Goal: Check status

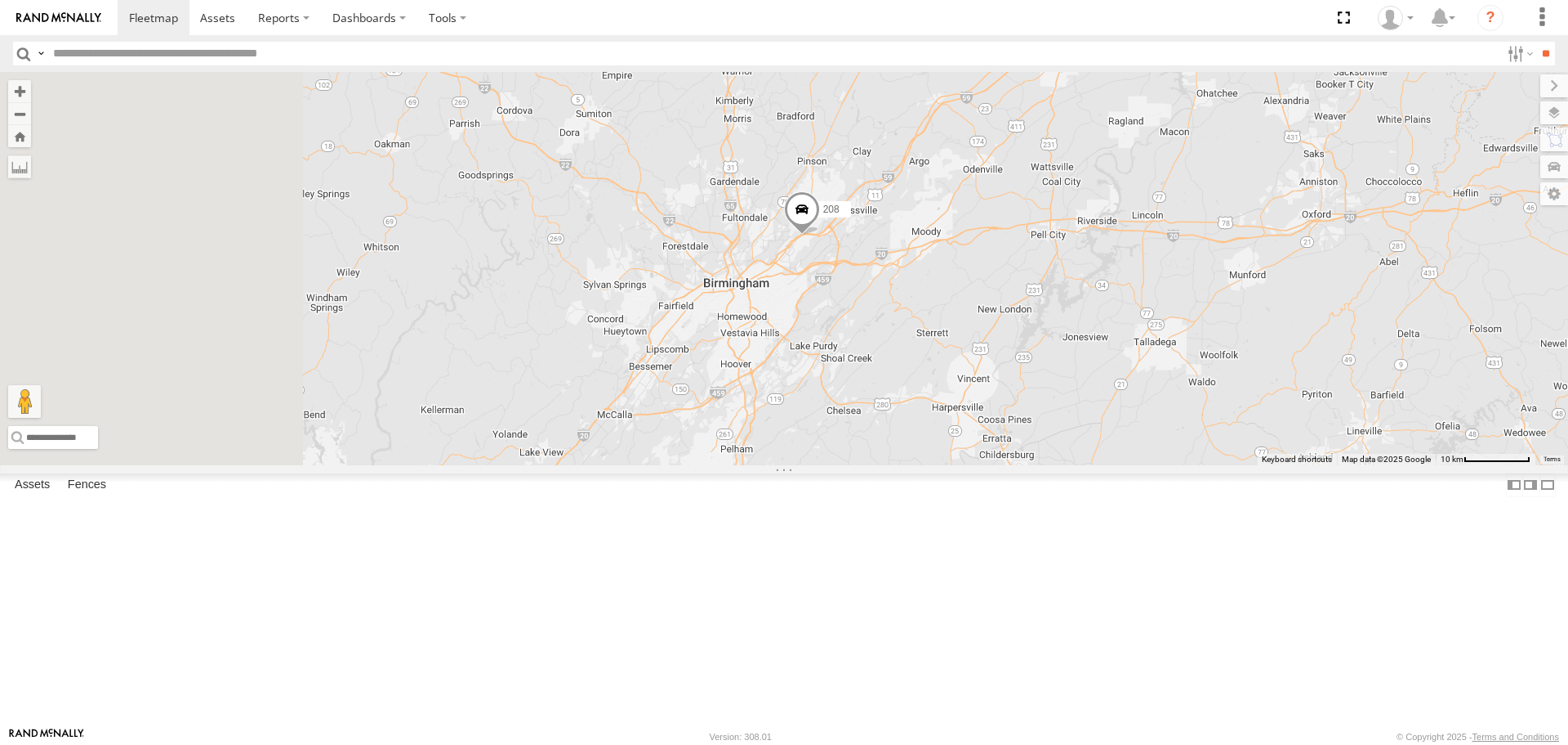
drag, startPoint x: 919, startPoint y: 547, endPoint x: 1142, endPoint y: 358, distance: 292.3
click at [1142, 358] on div "226 208 210 16 3" at bounding box center [784, 268] width 1568 height 392
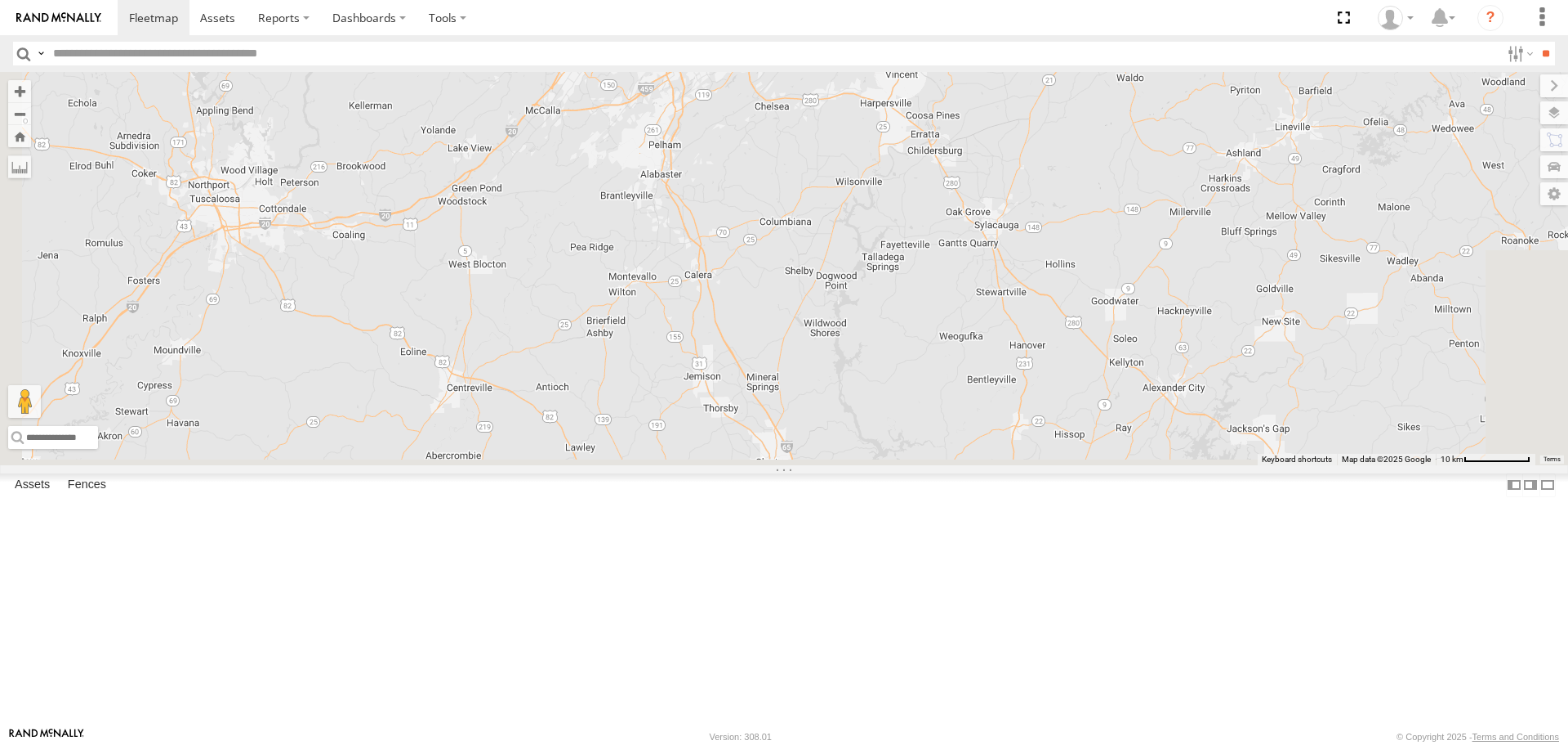
drag, startPoint x: 1061, startPoint y: 231, endPoint x: 1014, endPoint y: 142, distance: 100.6
click at [1016, 142] on div "226 208 210 16 3" at bounding box center [784, 268] width 1568 height 392
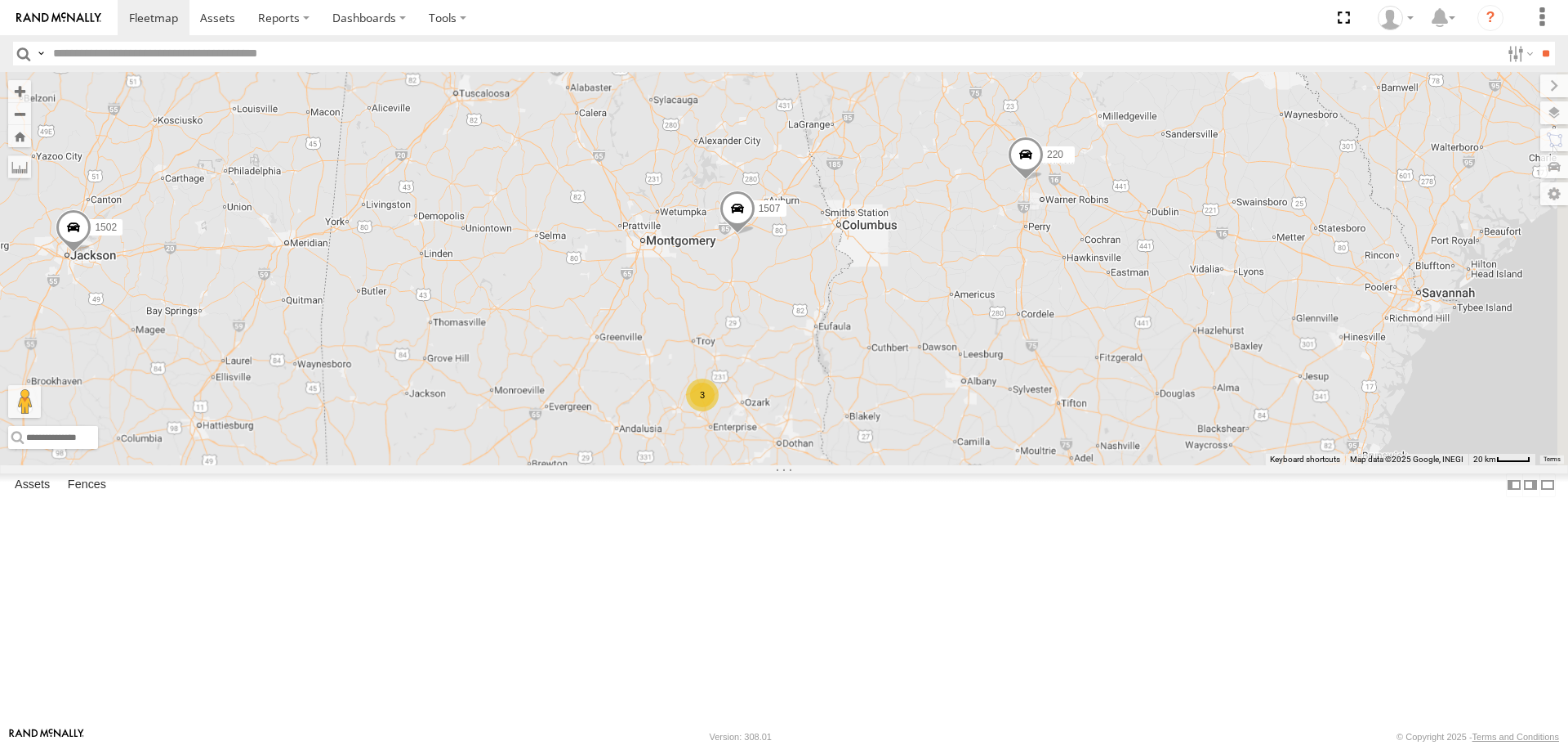
drag, startPoint x: 1077, startPoint y: 325, endPoint x: 892, endPoint y: 310, distance: 185.6
click at [892, 310] on div "226 208 210 1507 16 3 215 3 1502 220" at bounding box center [784, 268] width 1568 height 392
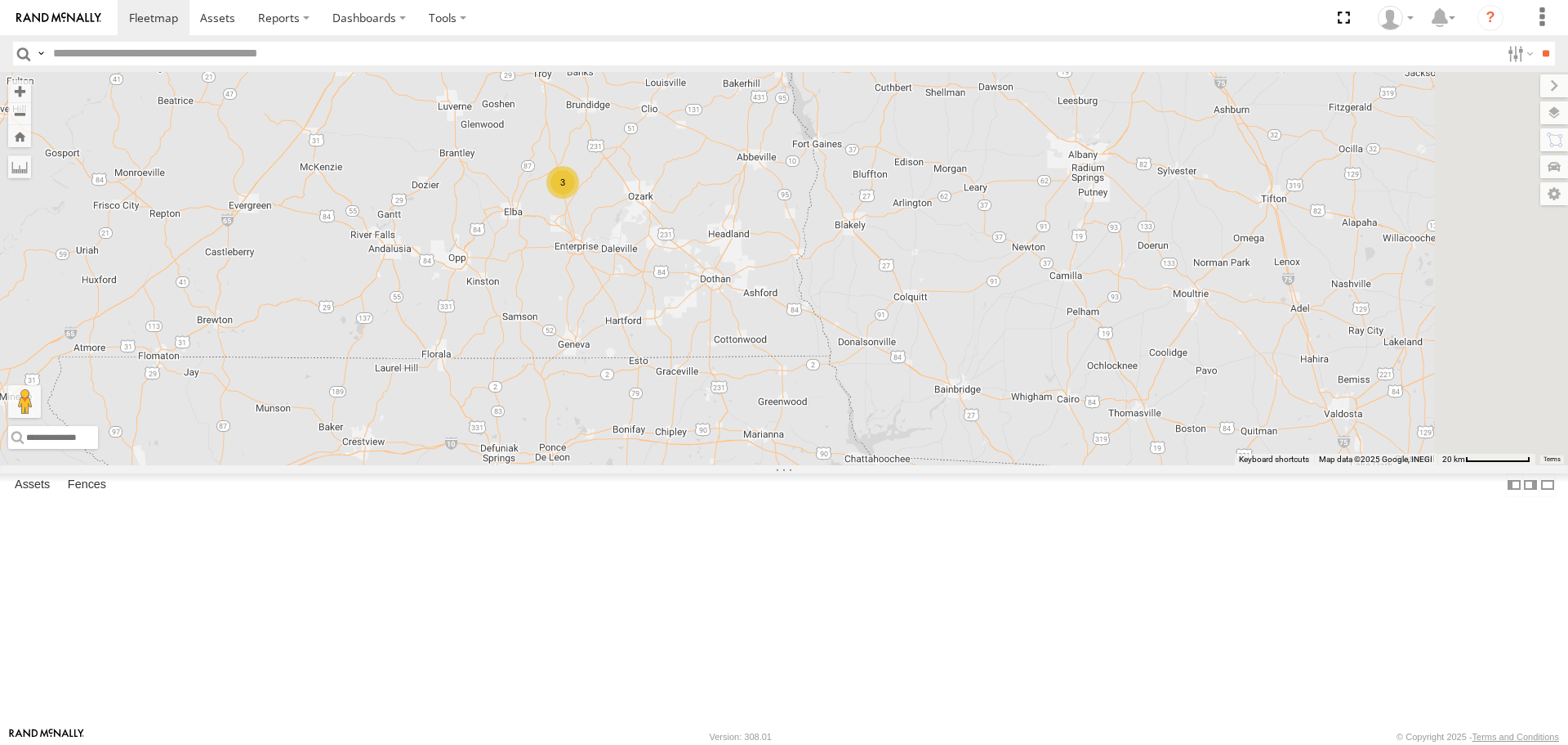
drag, startPoint x: 981, startPoint y: 484, endPoint x: 887, endPoint y: 352, distance: 162.0
click at [887, 352] on div "226 208 210 1507 215 1502 220 3" at bounding box center [784, 268] width 1568 height 392
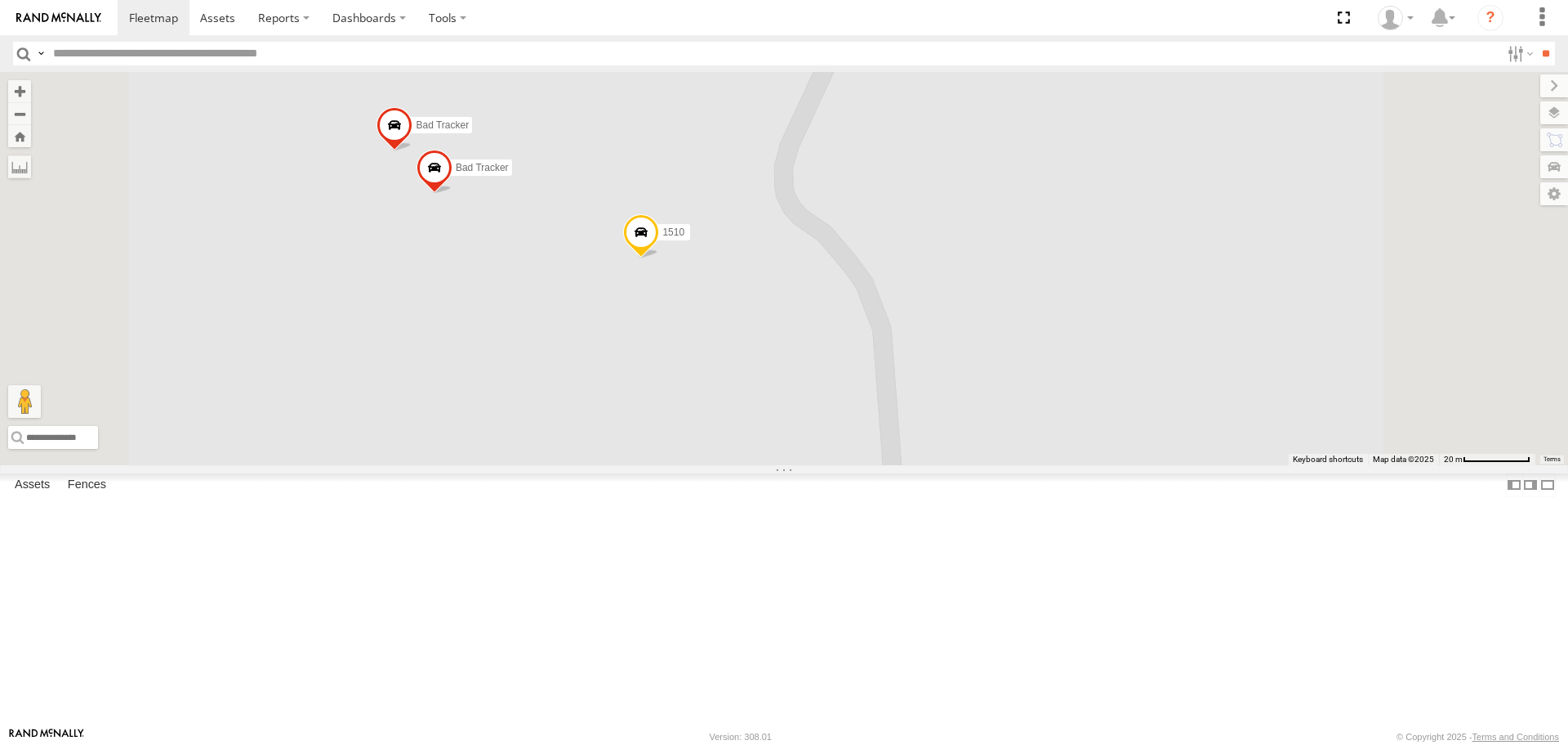
click at [659, 259] on span at bounding box center [641, 237] width 36 height 44
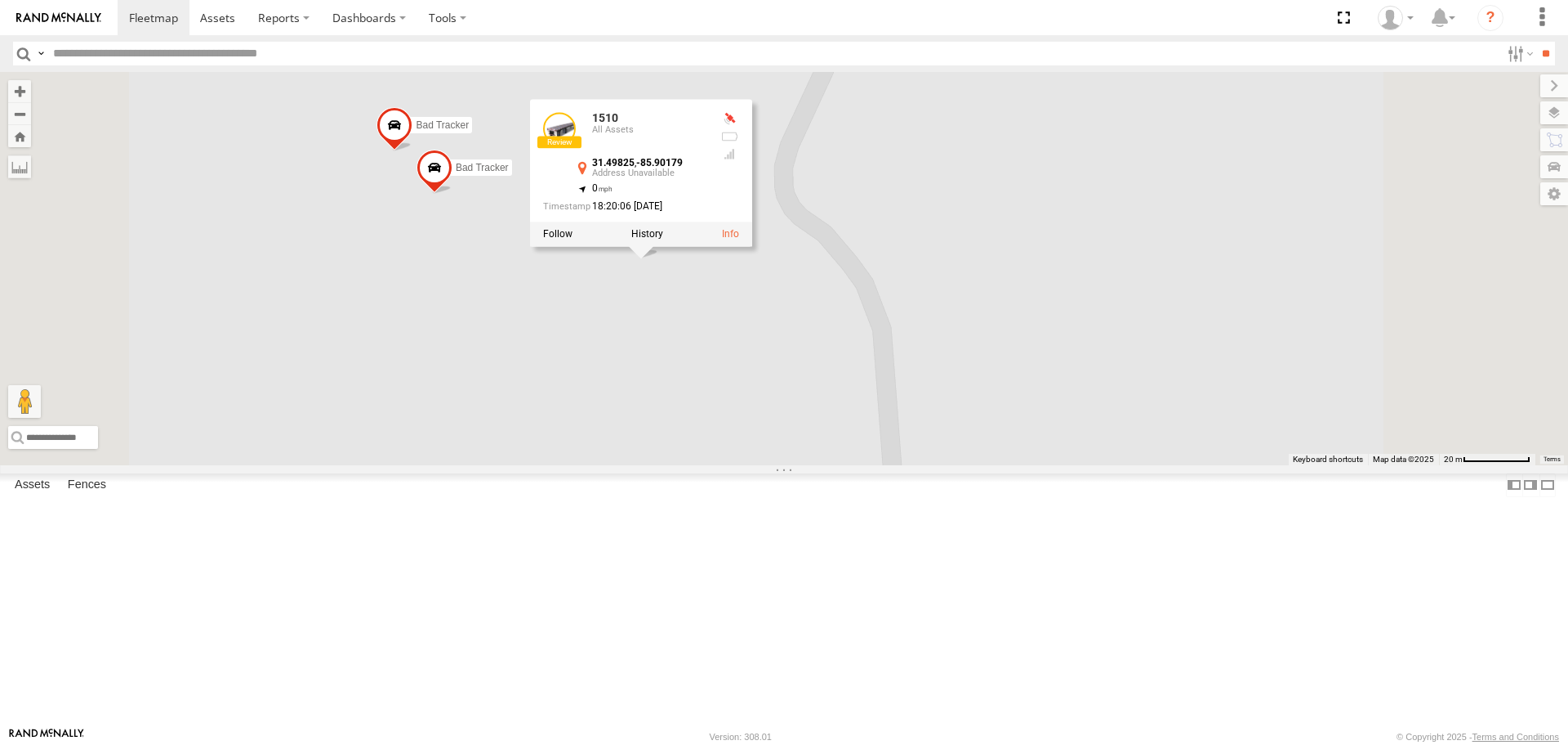
click at [750, 440] on div "226 208 210 1507 215 1502 220 1510 Bad Tracker Bad Tracker 1510 All Assets 31.4…" at bounding box center [784, 268] width 1568 height 392
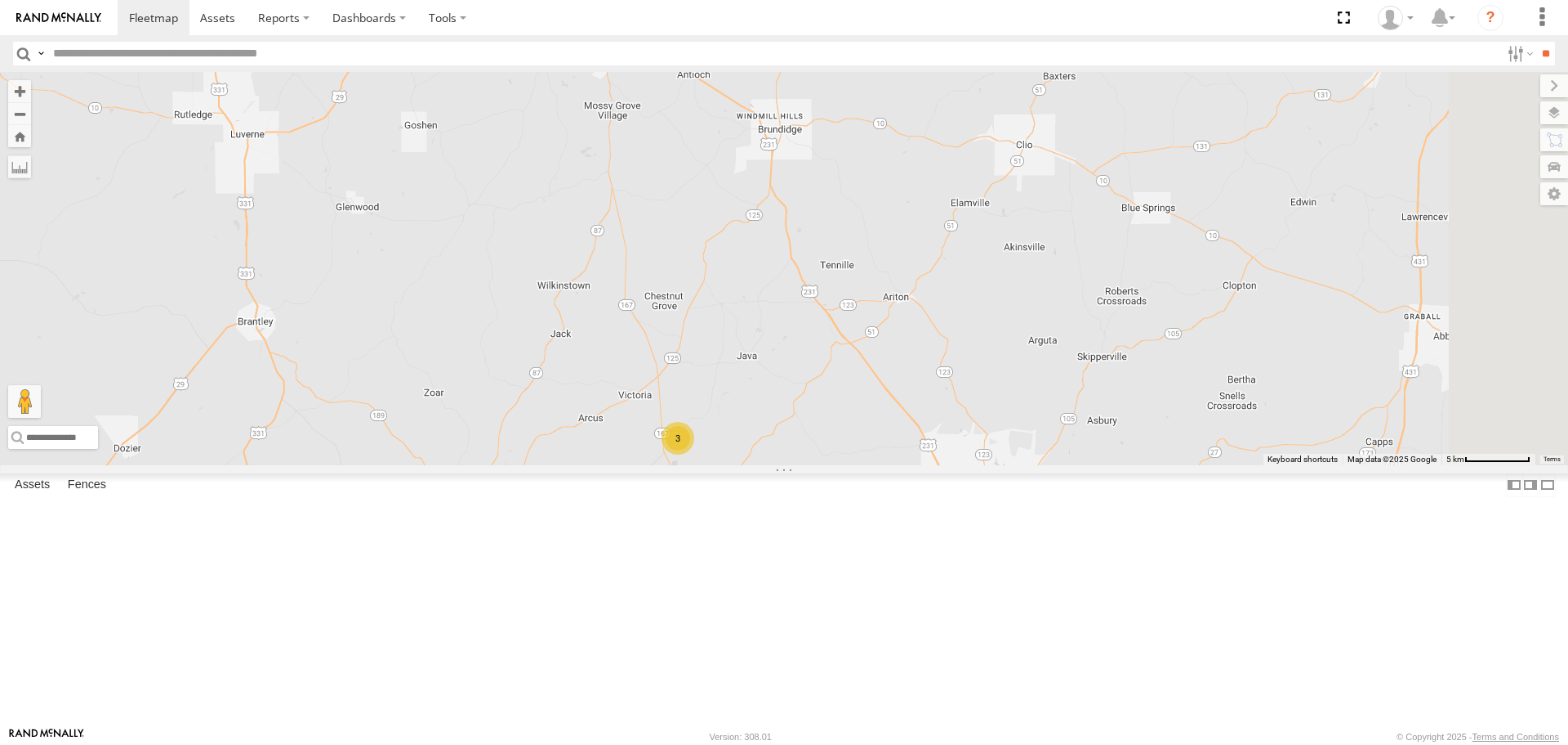
drag, startPoint x: 1003, startPoint y: 391, endPoint x: 893, endPoint y: 455, distance: 127.3
click at [893, 455] on div "226 208 210 1507 215 1502 220 3" at bounding box center [784, 268] width 1568 height 392
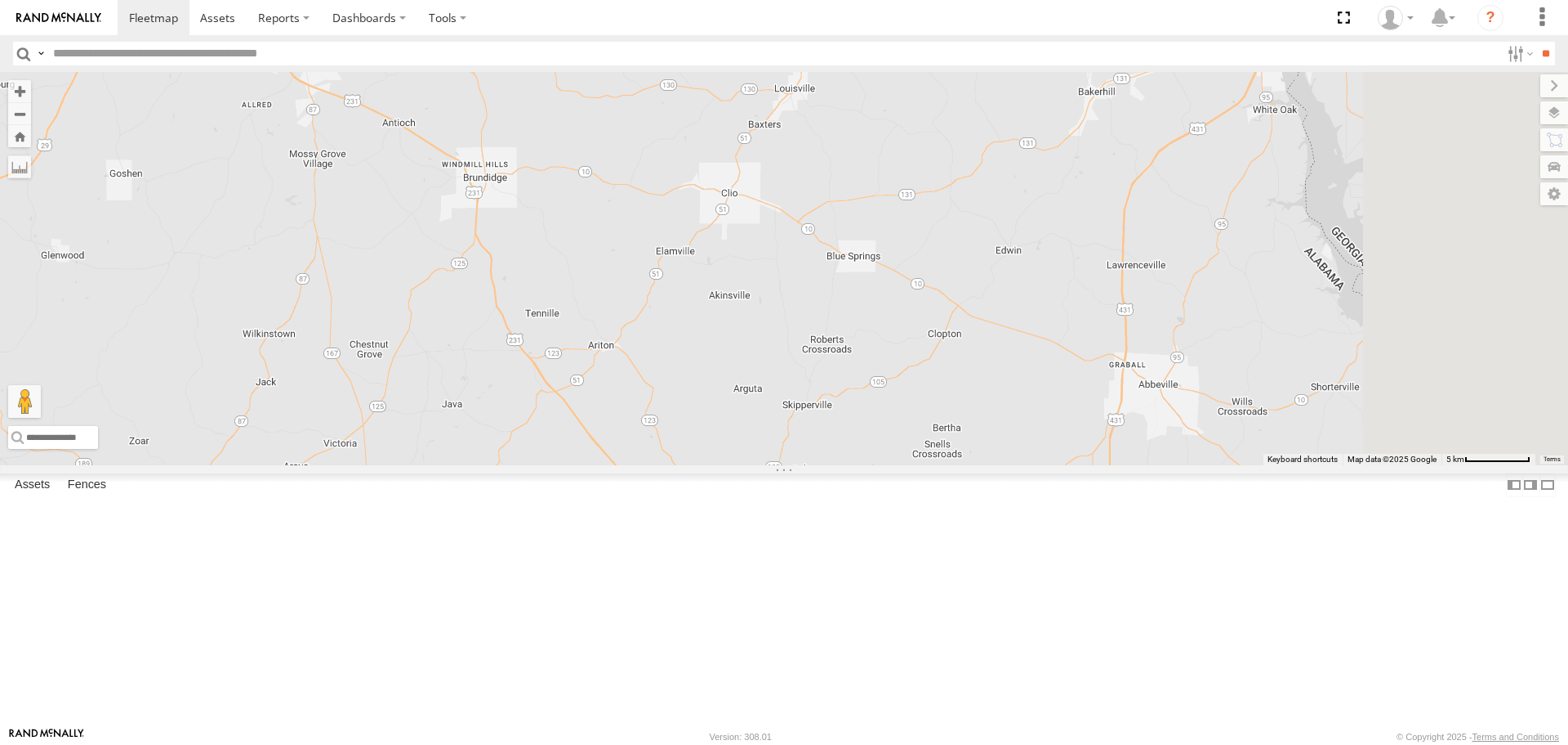
drag, startPoint x: 800, startPoint y: 474, endPoint x: 666, endPoint y: 491, distance: 135.1
click at [666, 464] on div "226 208 210 1507 215 1502 220 3" at bounding box center [784, 268] width 1568 height 392
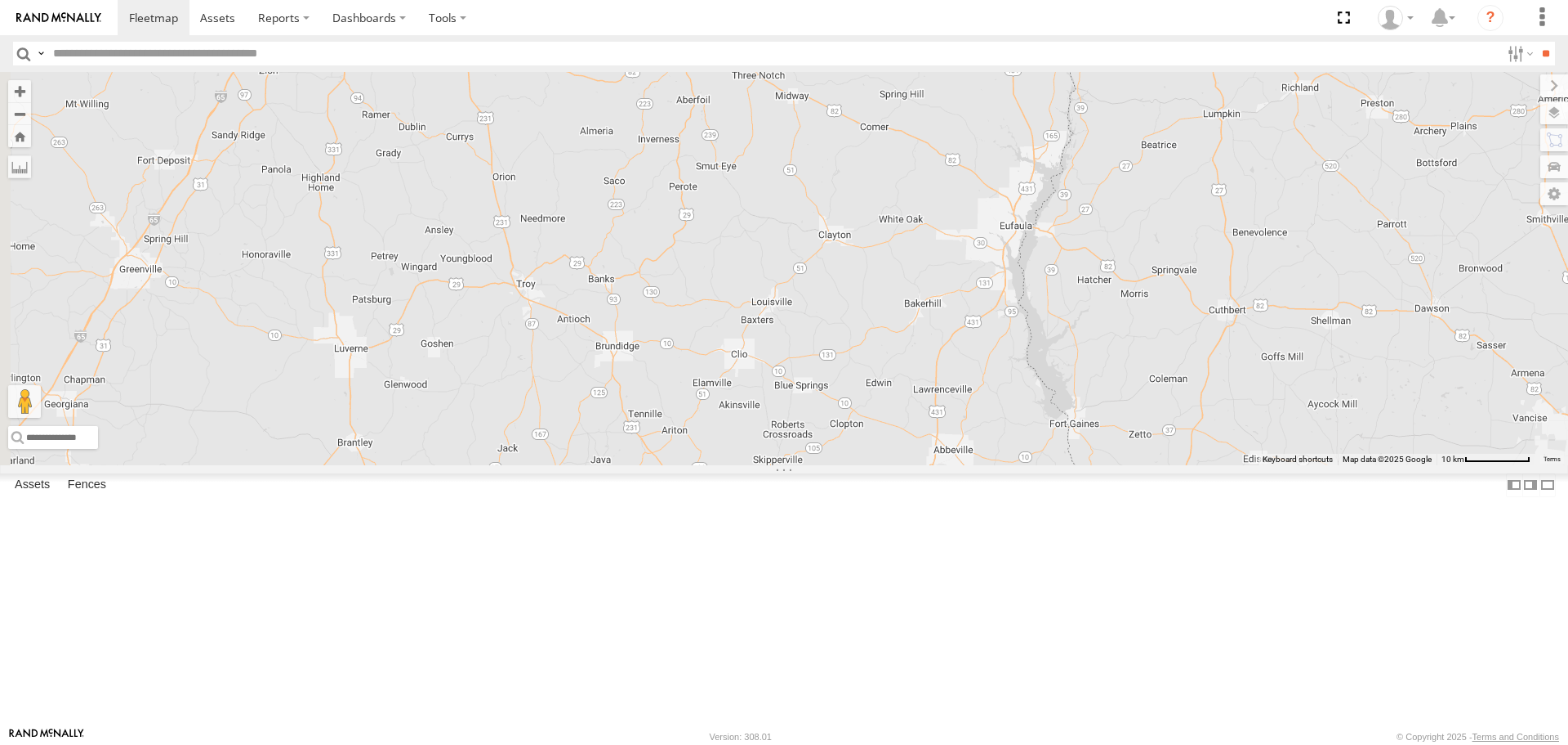
drag, startPoint x: 630, startPoint y: 442, endPoint x: 774, endPoint y: 524, distance: 165.7
click at [774, 464] on div "226 208 210 1507 215 1502 220 3" at bounding box center [784, 268] width 1568 height 392
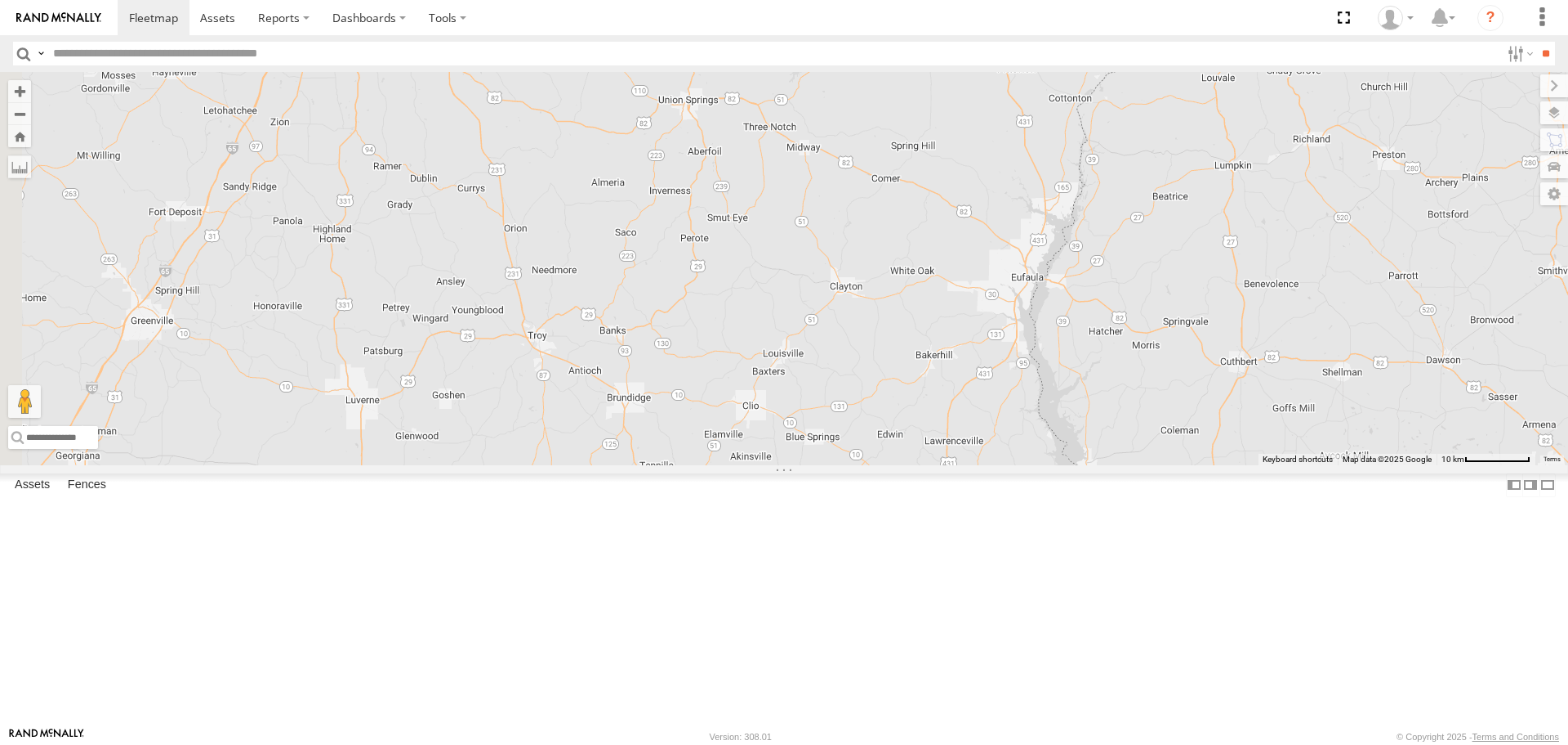
click at [860, 357] on div "226 208 210 1507 215 1502 220 3" at bounding box center [784, 268] width 1568 height 392
drag, startPoint x: 1039, startPoint y: 591, endPoint x: 1054, endPoint y: 204, distance: 387.3
click at [1046, 185] on div "3" at bounding box center [784, 268] width 1568 height 392
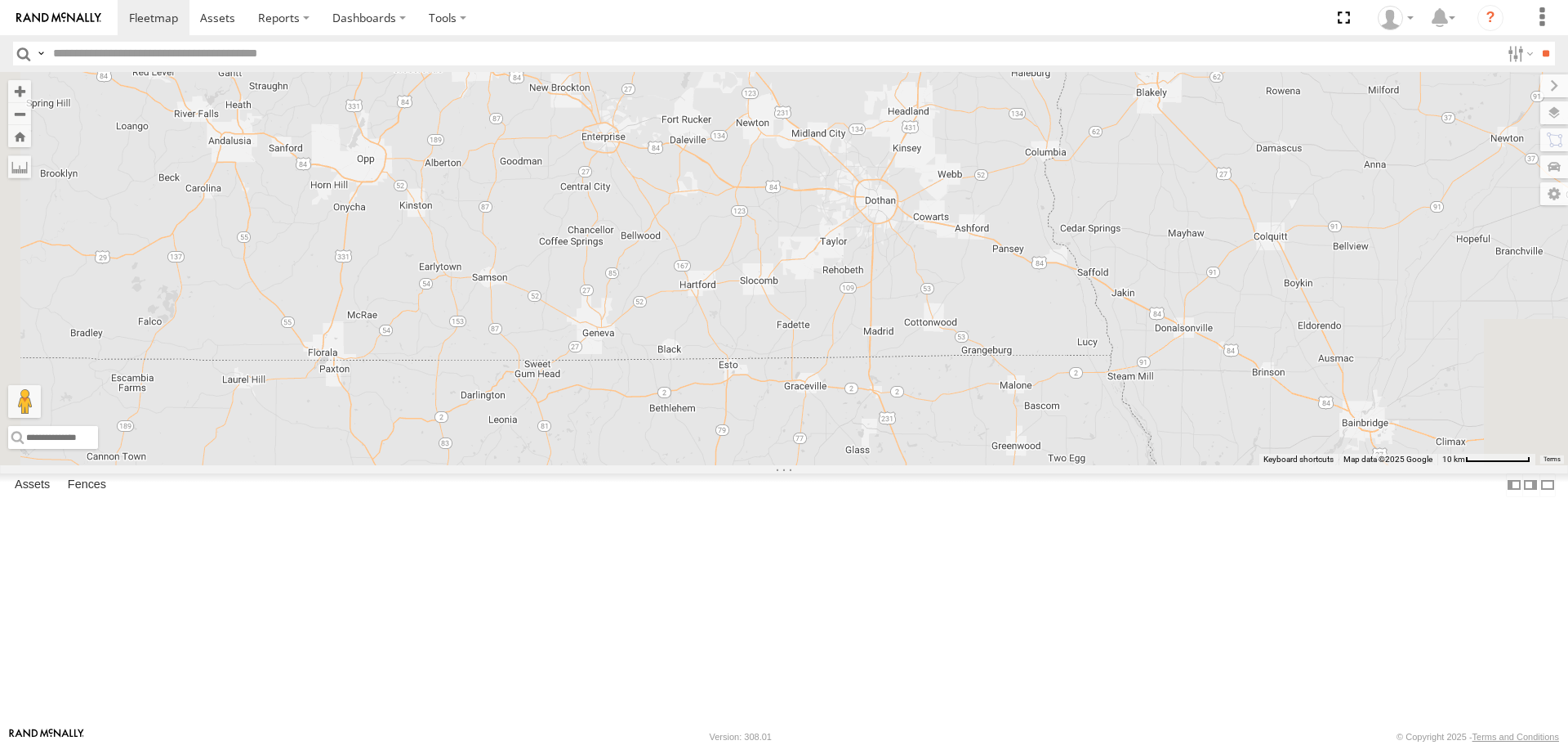
drag, startPoint x: 1057, startPoint y: 455, endPoint x: 1022, endPoint y: 387, distance: 76.5
click at [1022, 387] on div "3" at bounding box center [784, 268] width 1568 height 392
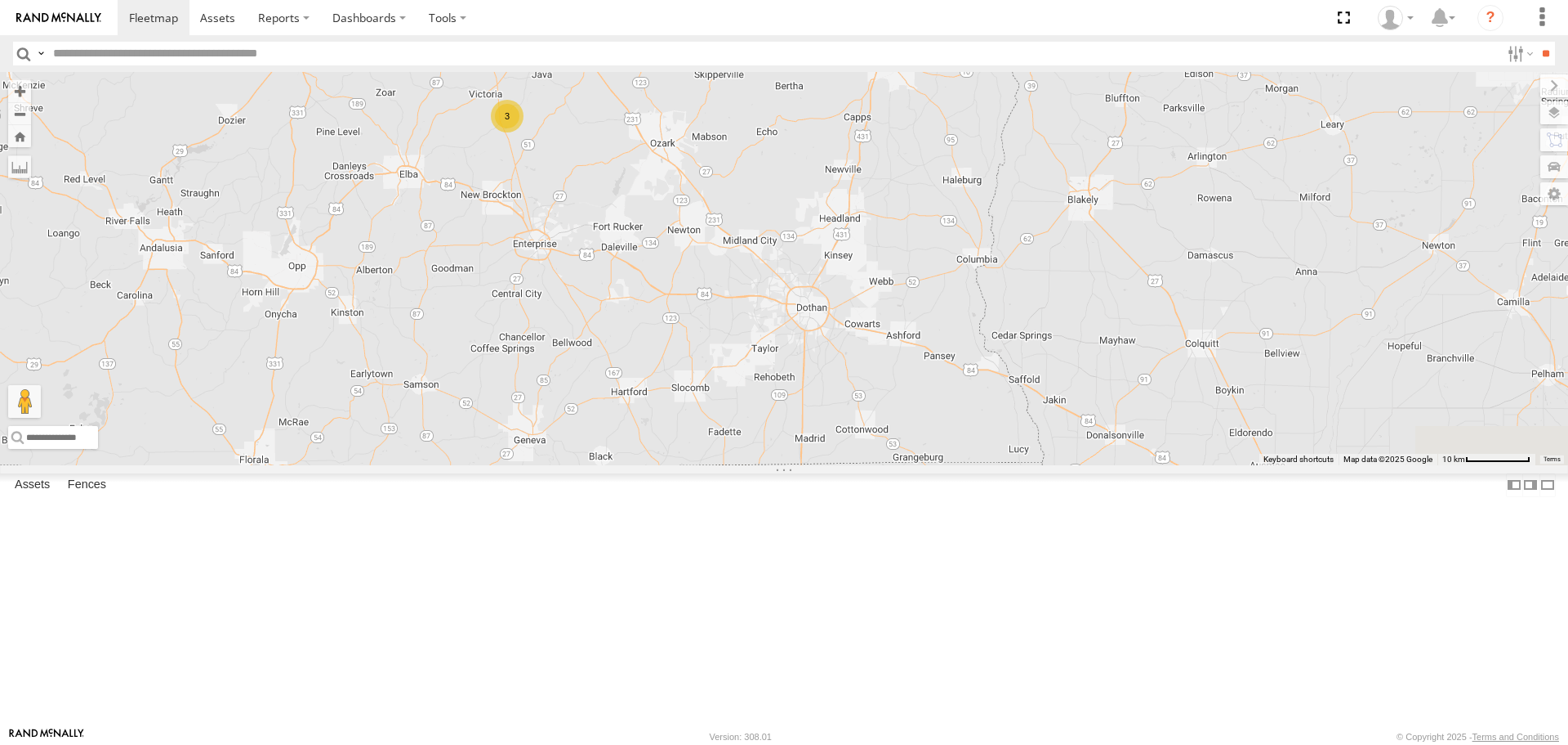
drag, startPoint x: 1012, startPoint y: 442, endPoint x: 1010, endPoint y: 475, distance: 33.1
click at [1006, 464] on div "3" at bounding box center [784, 268] width 1568 height 392
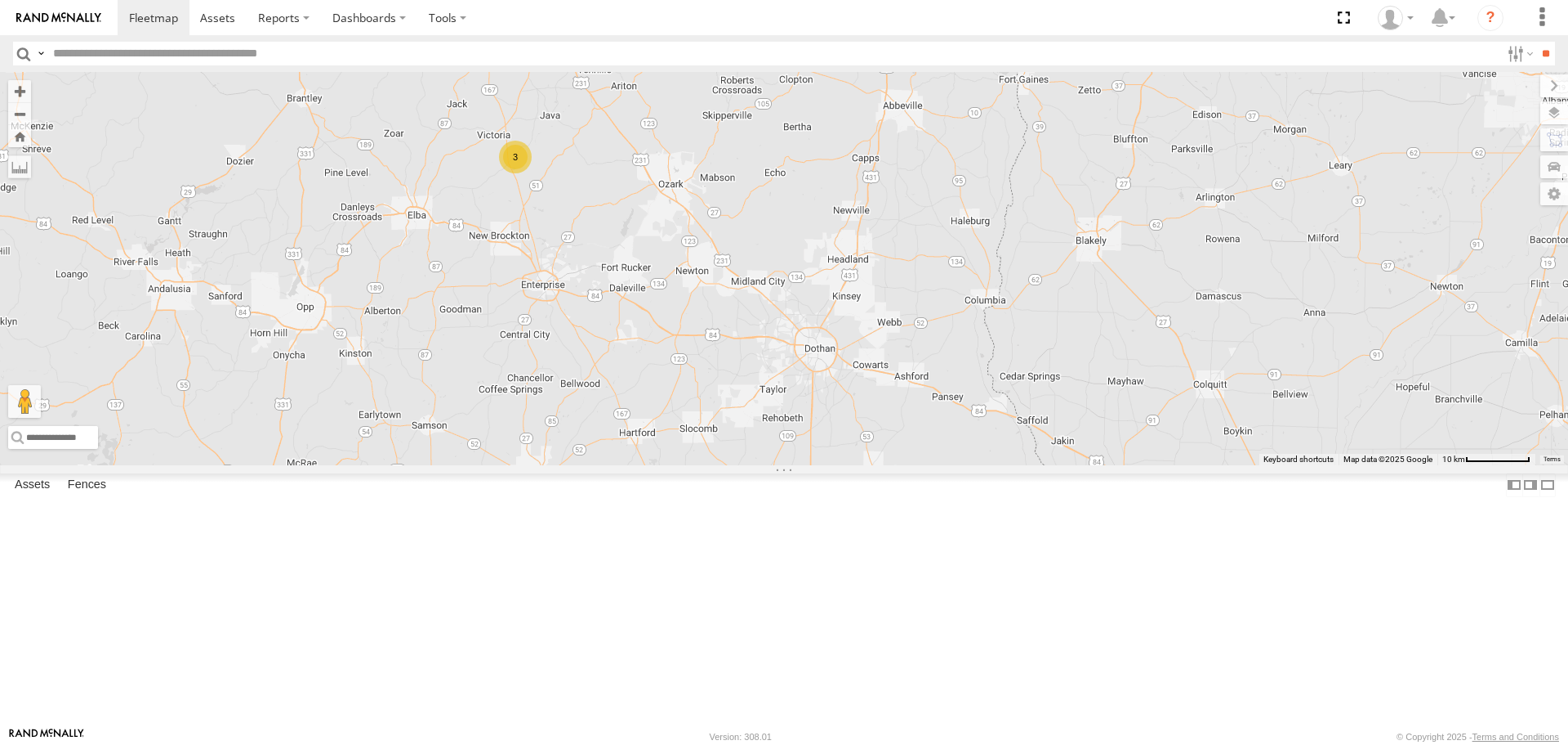
drag, startPoint x: 978, startPoint y: 391, endPoint x: 987, endPoint y: 450, distance: 59.7
click at [987, 450] on div "3" at bounding box center [784, 268] width 1568 height 392
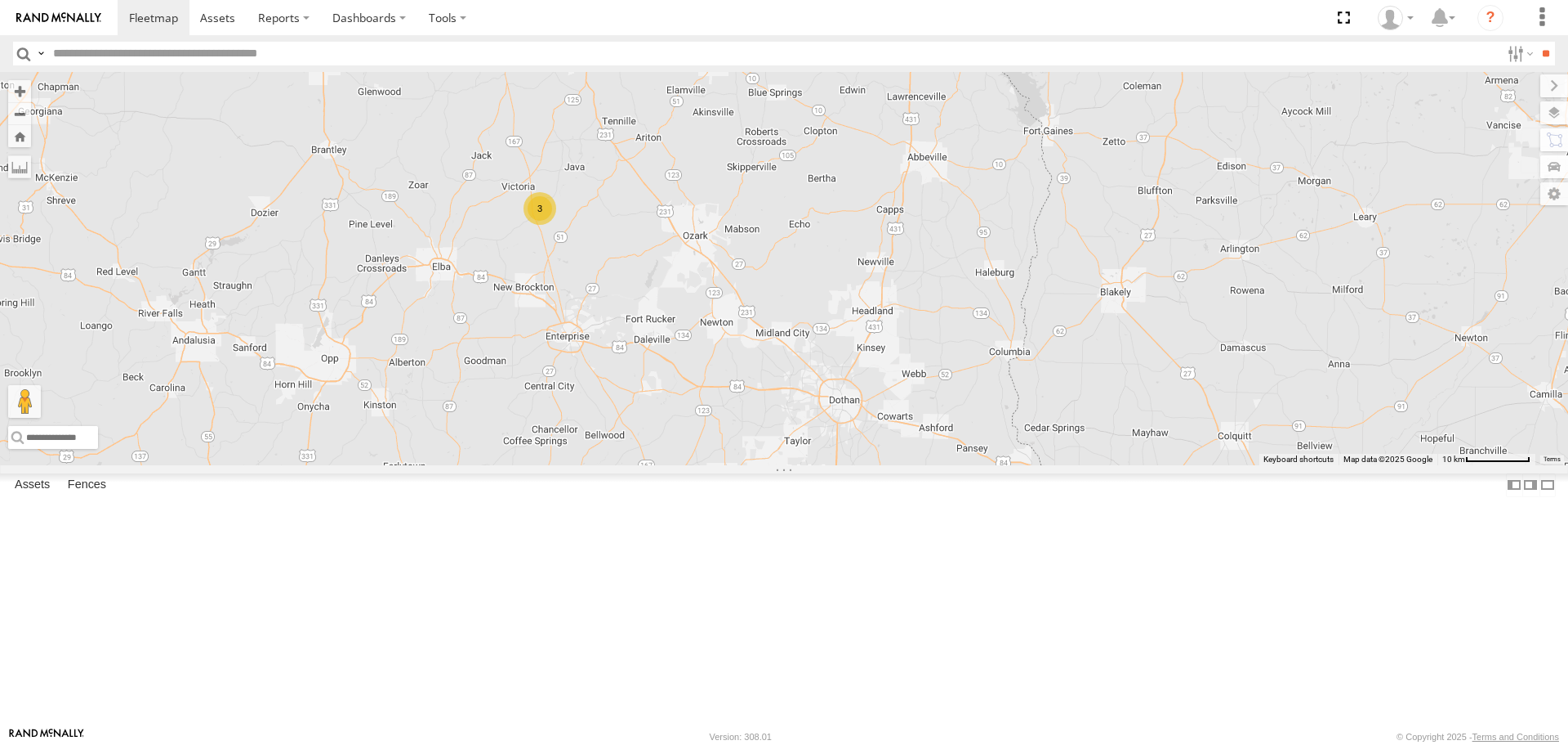
drag, startPoint x: 943, startPoint y: 415, endPoint x: 948, endPoint y: 432, distance: 17.7
click at [948, 432] on div "3" at bounding box center [784, 268] width 1568 height 392
